Goal: Use online tool/utility: Utilize a website feature to perform a specific function

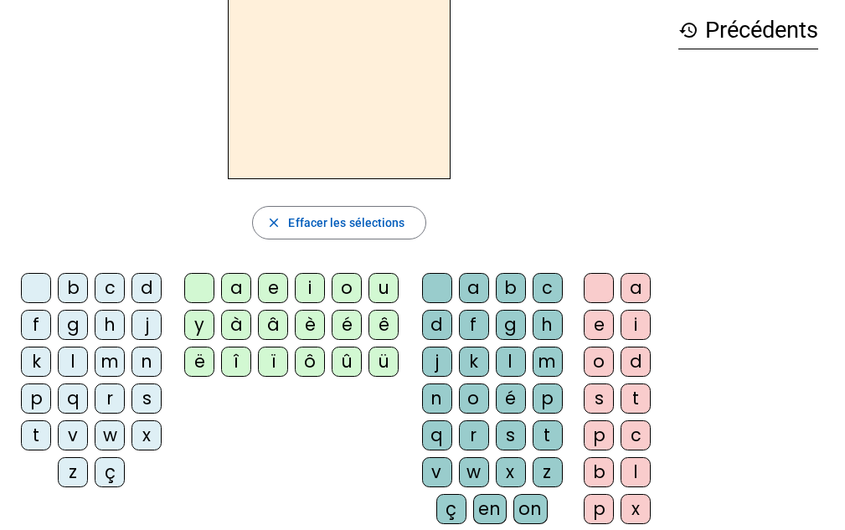
scroll to position [76, 0]
click at [70, 363] on div "l" at bounding box center [73, 361] width 30 height 30
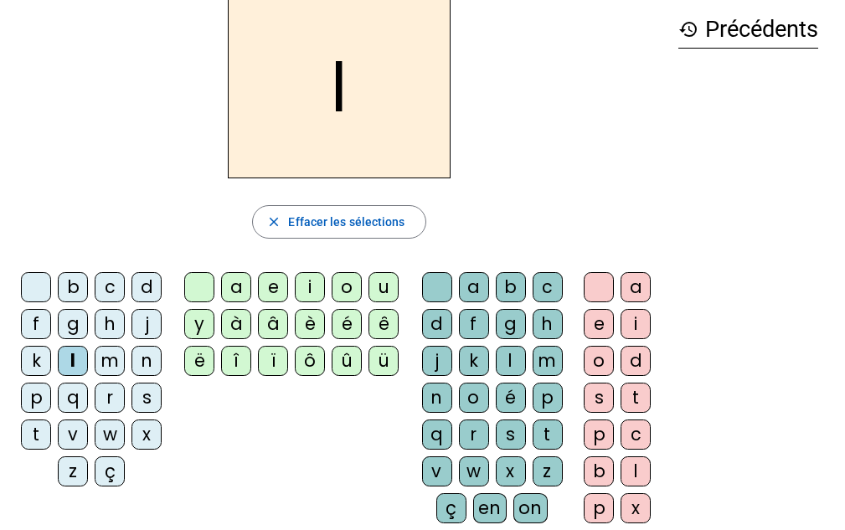
click at [270, 289] on div "e" at bounding box center [273, 287] width 30 height 30
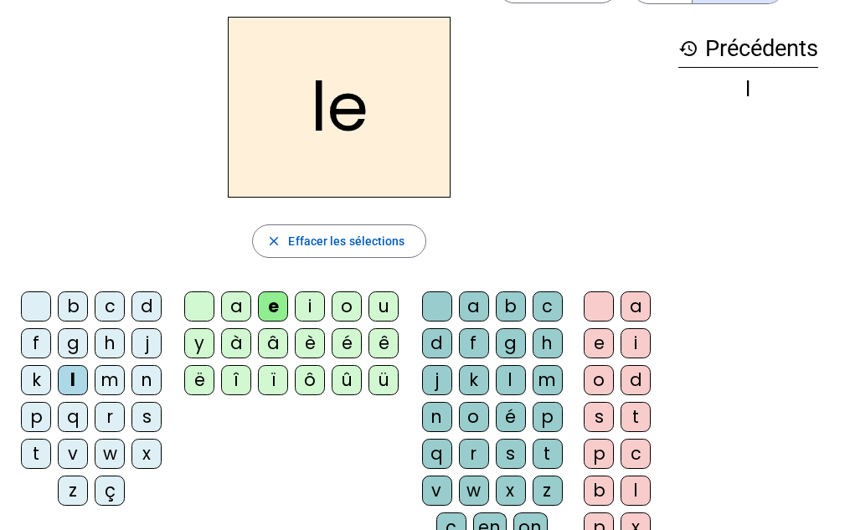
scroll to position [68, 0]
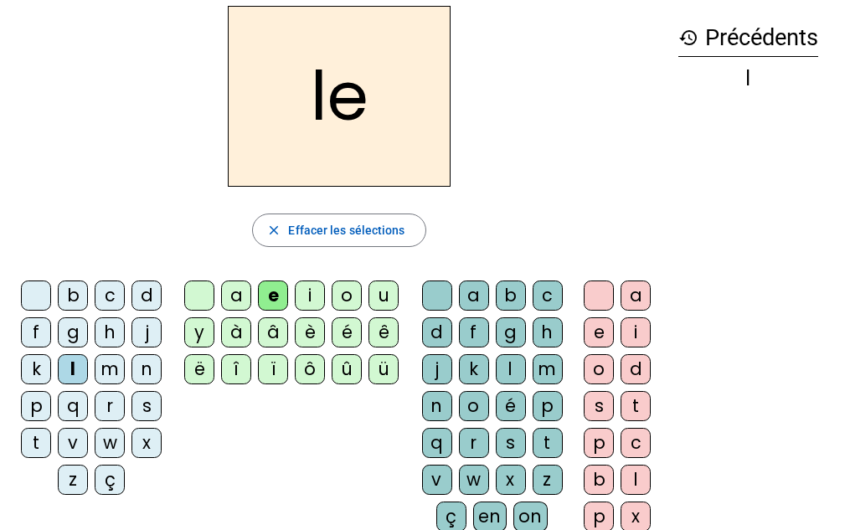
click at [275, 228] on mat-icon "close" at bounding box center [273, 230] width 15 height 15
click at [77, 373] on div "l" at bounding box center [73, 369] width 30 height 30
click at [377, 297] on div "u" at bounding box center [384, 296] width 30 height 30
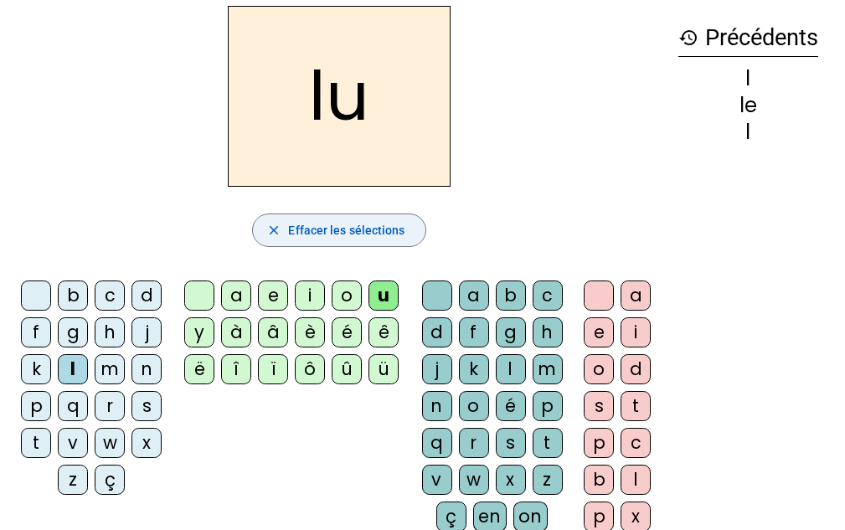
click at [275, 232] on mat-icon "close" at bounding box center [273, 230] width 15 height 15
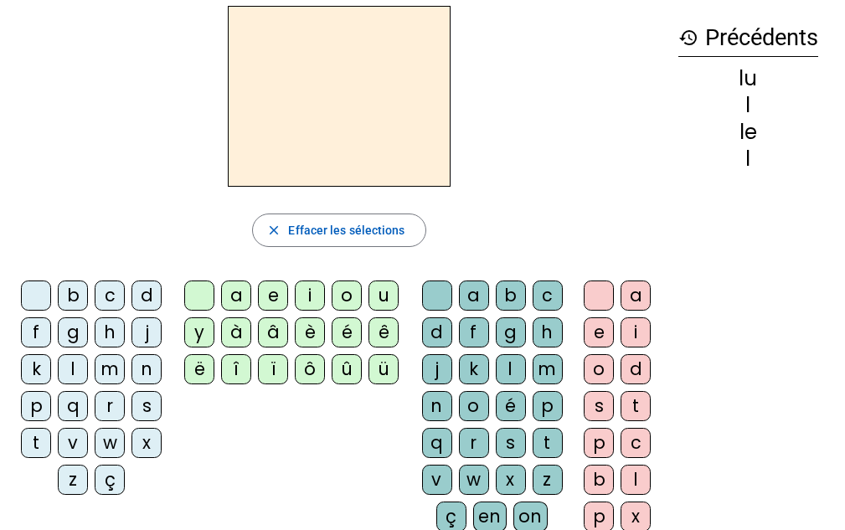
click at [43, 443] on div "t" at bounding box center [36, 443] width 30 height 30
click at [378, 294] on div "u" at bounding box center [384, 296] width 30 height 30
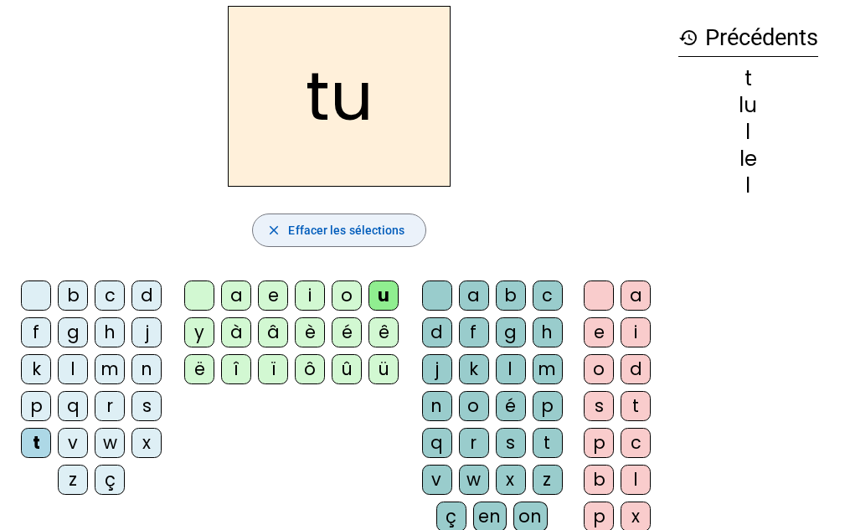
click at [273, 233] on mat-icon "close" at bounding box center [273, 230] width 15 height 15
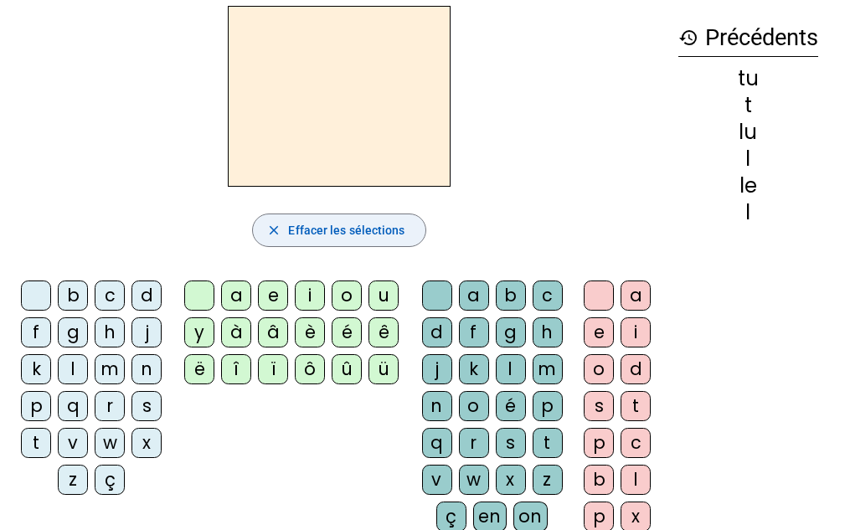
click at [145, 297] on div "d" at bounding box center [147, 296] width 30 height 30
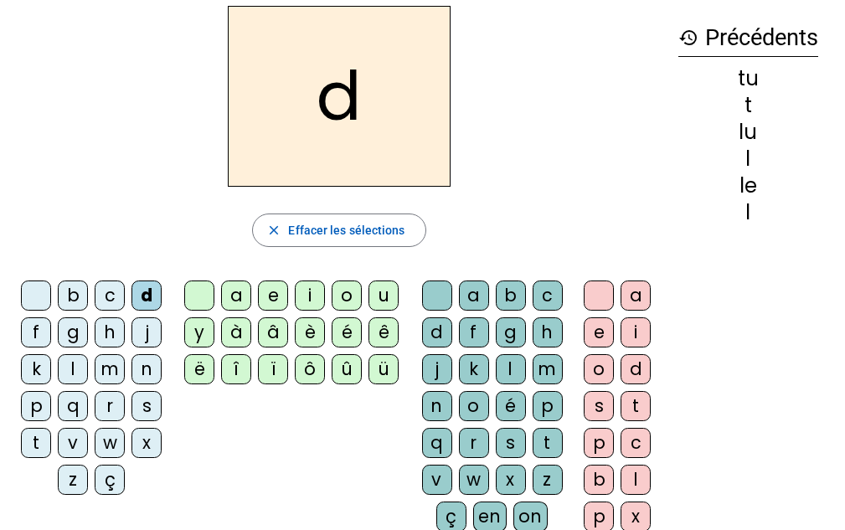
click at [382, 300] on div "u" at bounding box center [384, 296] width 30 height 30
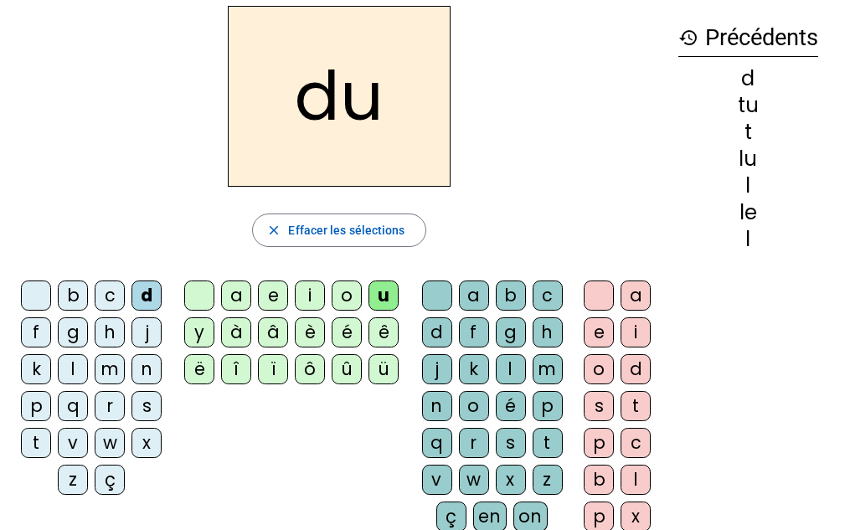
click at [271, 231] on mat-icon "close" at bounding box center [273, 230] width 15 height 15
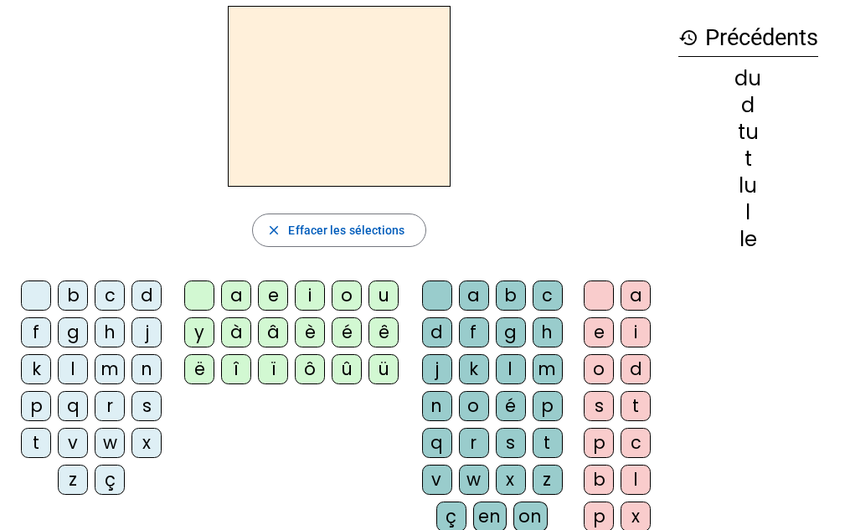
click at [140, 299] on div "d" at bounding box center [147, 296] width 30 height 30
click at [269, 294] on div "e" at bounding box center [273, 296] width 30 height 30
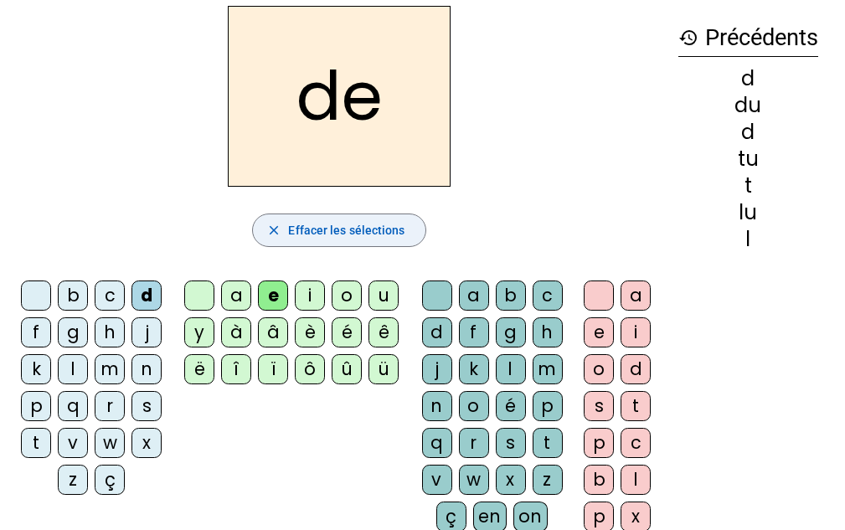
click at [274, 232] on mat-icon "close" at bounding box center [273, 230] width 15 height 15
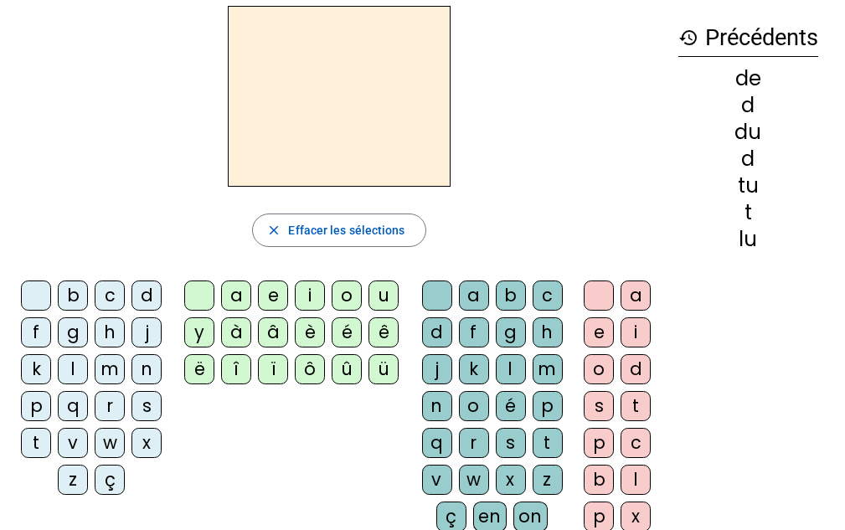
click at [43, 442] on div "t" at bounding box center [36, 443] width 30 height 30
click at [276, 292] on div "e" at bounding box center [273, 296] width 30 height 30
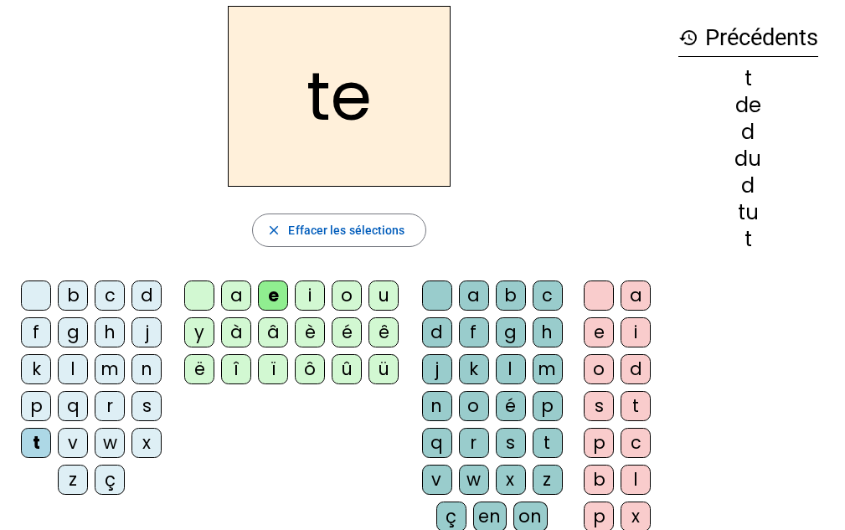
click at [279, 231] on mat-icon "close" at bounding box center [273, 230] width 15 height 15
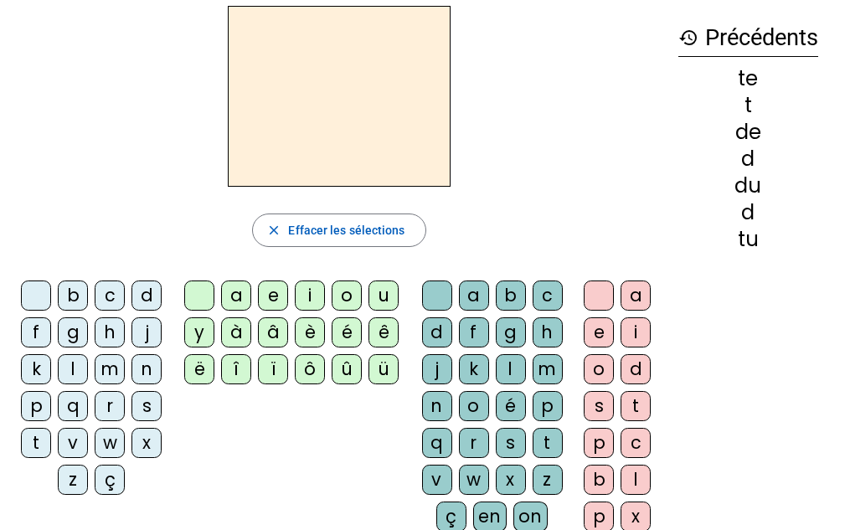
click at [36, 442] on div "t" at bounding box center [36, 443] width 30 height 30
click at [233, 293] on div "a" at bounding box center [236, 296] width 30 height 30
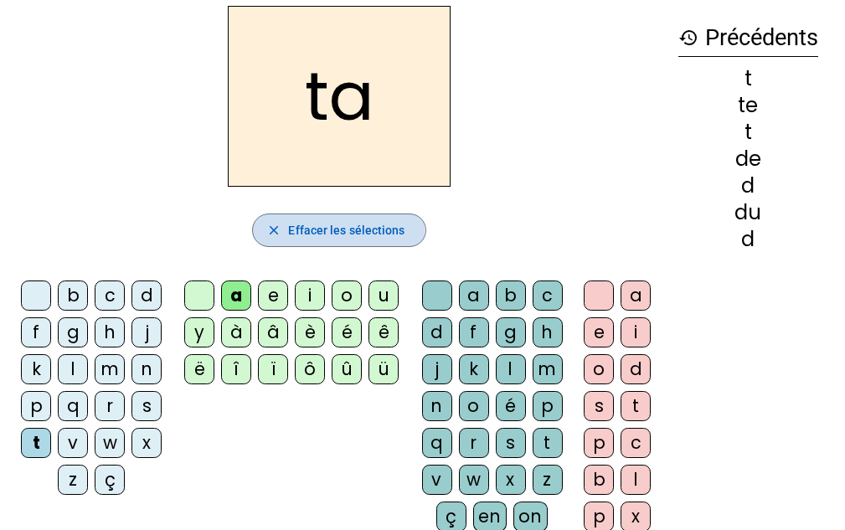
click at [275, 230] on mat-icon "close" at bounding box center [273, 230] width 15 height 15
